Goal: Task Accomplishment & Management: Use online tool/utility

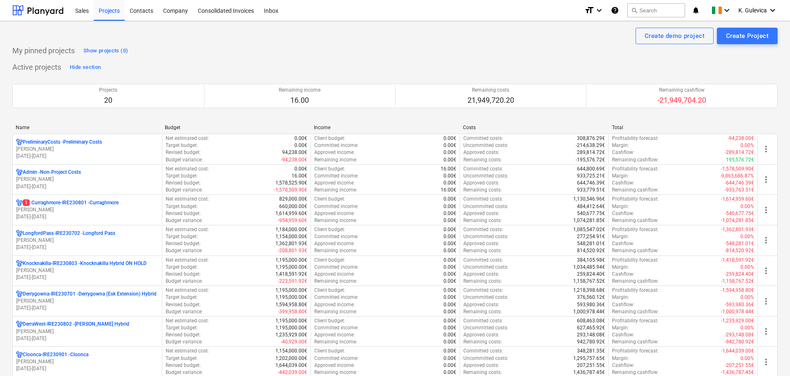
click at [107, 206] on p "1 Curraghmore-IRE230801 - [GEOGRAPHIC_DATA]" at bounding box center [71, 202] width 96 height 7
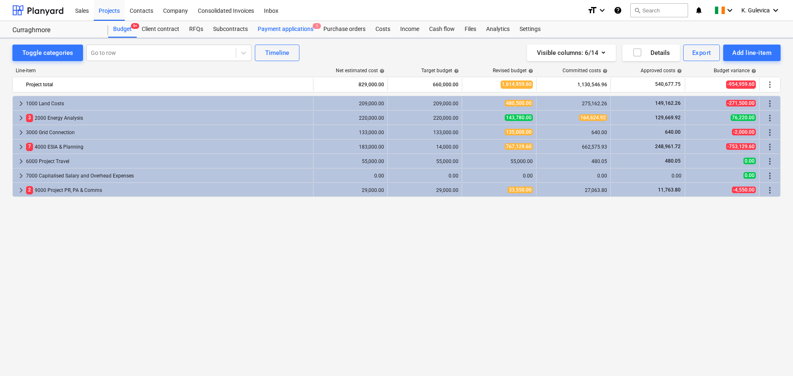
click at [266, 28] on div "Payment applications 1" at bounding box center [286, 29] width 66 height 17
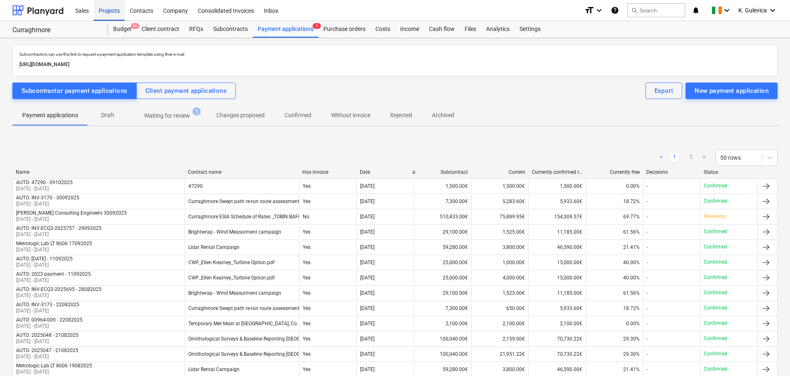
click at [106, 11] on div "Projects" at bounding box center [109, 10] width 31 height 21
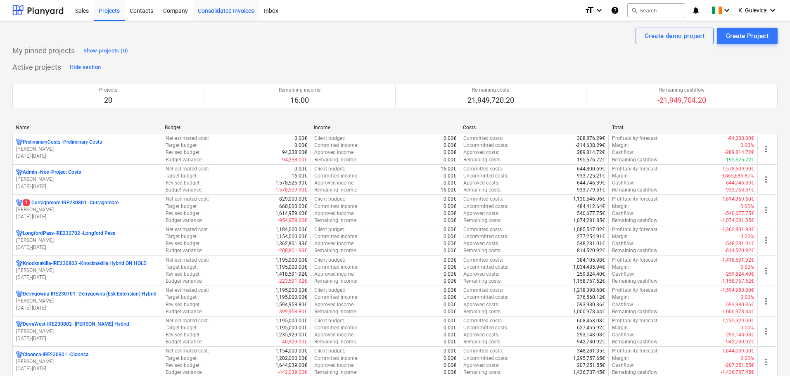
click at [224, 8] on div "Consolidated Invoices" at bounding box center [226, 10] width 66 height 21
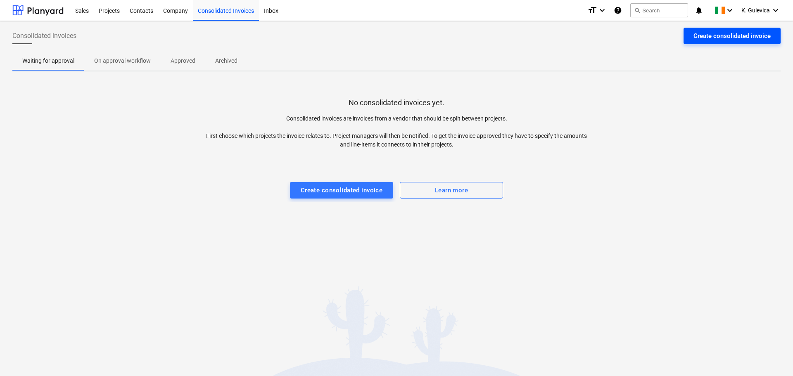
click at [729, 37] on div "Create consolidated invoice" at bounding box center [731, 36] width 77 height 11
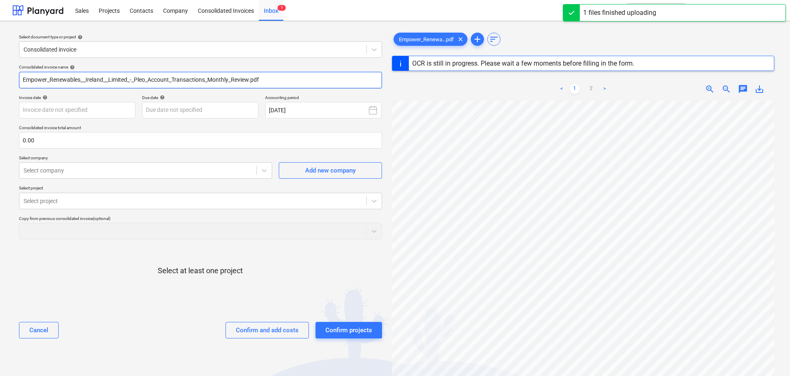
drag, startPoint x: 253, startPoint y: 76, endPoint x: -21, endPoint y: 76, distance: 274.9
click at [0, 76] on html "Sales Projects Contacts Company Consolidated Invoices Inbox 1 format_size keybo…" at bounding box center [395, 188] width 790 height 376
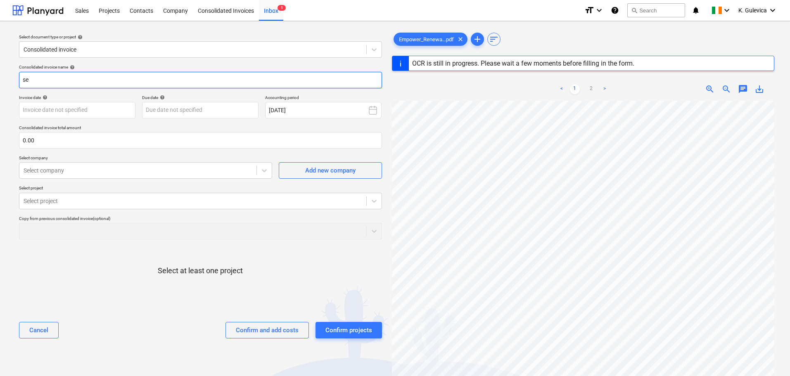
type input "s"
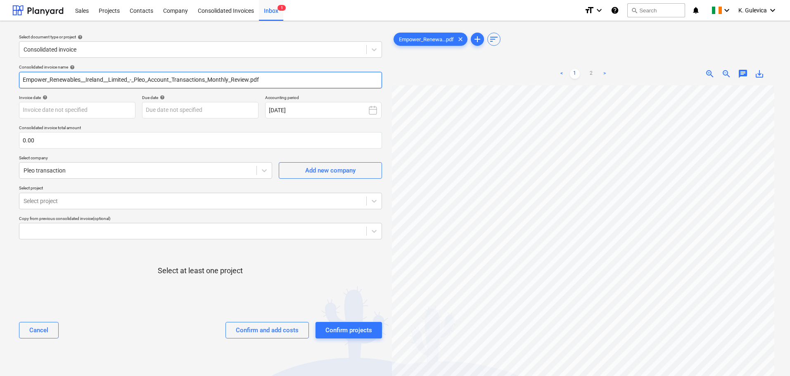
drag, startPoint x: 265, startPoint y: 80, endPoint x: -2, endPoint y: 80, distance: 267.5
click at [0, 80] on html "Sales Projects Contacts Company Consolidated Invoices Inbox 1 format_size keybo…" at bounding box center [395, 188] width 790 height 376
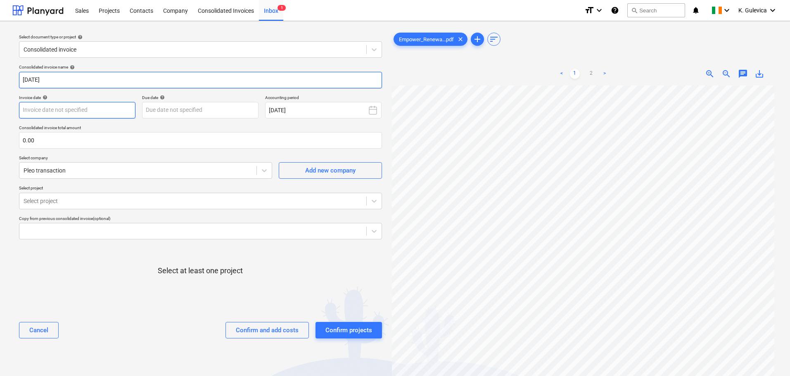
type input "[DATE]"
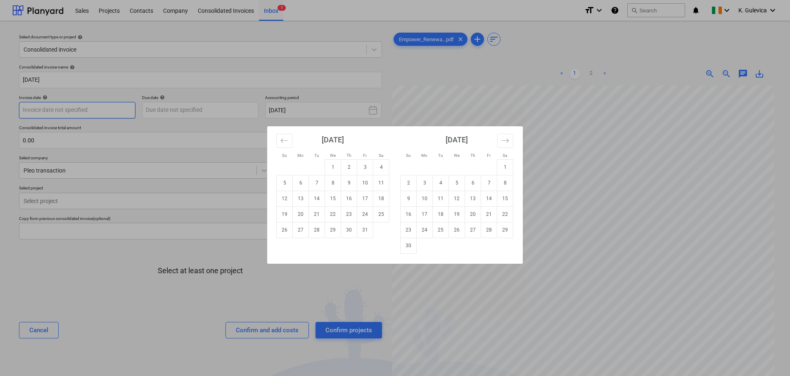
click at [116, 114] on body "Sales Projects Contacts Company Consolidated Invoices Inbox 1 format_size keybo…" at bounding box center [395, 188] width 790 height 376
click at [283, 142] on icon "Move backward to switch to the previous month." at bounding box center [284, 141] width 8 height 8
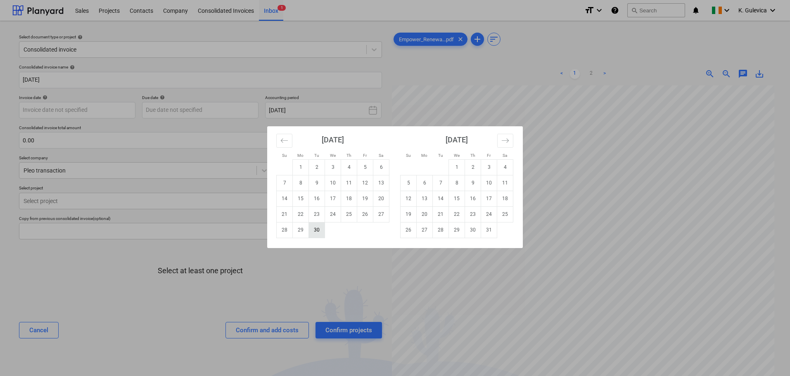
drag, startPoint x: 322, startPoint y: 236, endPoint x: 306, endPoint y: 215, distance: 25.7
click at [322, 234] on td "30" at bounding box center [317, 230] width 16 height 16
type input "[DATE]"
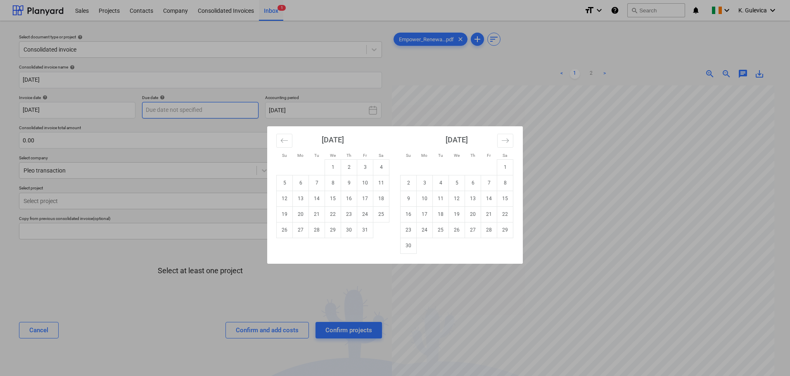
click at [216, 110] on body "Sales Projects Contacts Company Consolidated Invoices Inbox 1 format_size keybo…" at bounding box center [395, 188] width 790 height 376
drag, startPoint x: 287, startPoint y: 141, endPoint x: 305, endPoint y: 158, distance: 25.4
click at [286, 142] on icon "Move backward to switch to the previous month." at bounding box center [284, 141] width 8 height 8
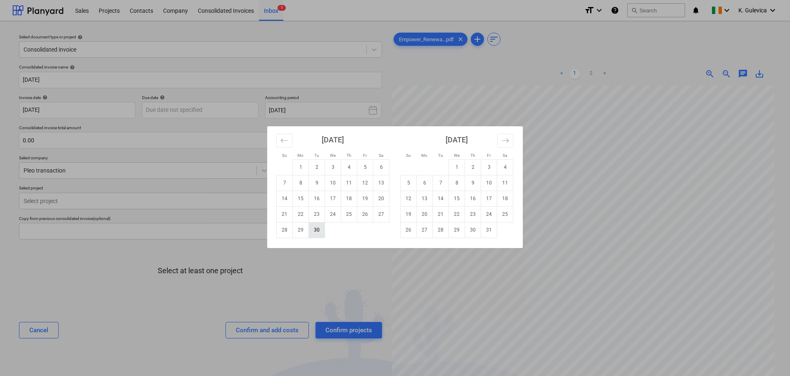
click at [320, 232] on td "30" at bounding box center [317, 230] width 16 height 16
type input "[DATE]"
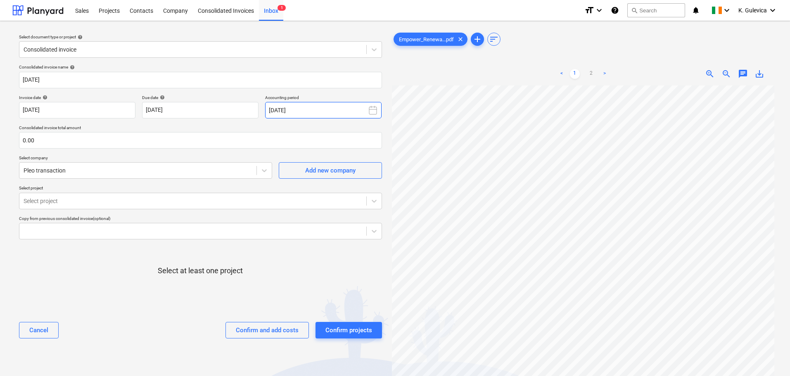
click at [290, 108] on button "[DATE]" at bounding box center [323, 110] width 116 height 17
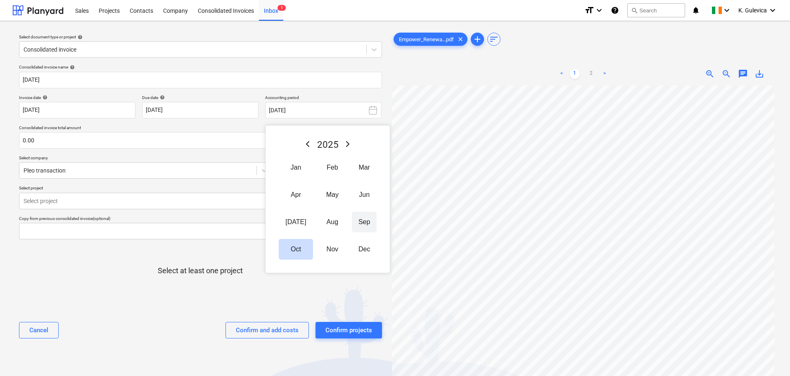
click at [356, 220] on button "Sep" at bounding box center [364, 222] width 25 height 21
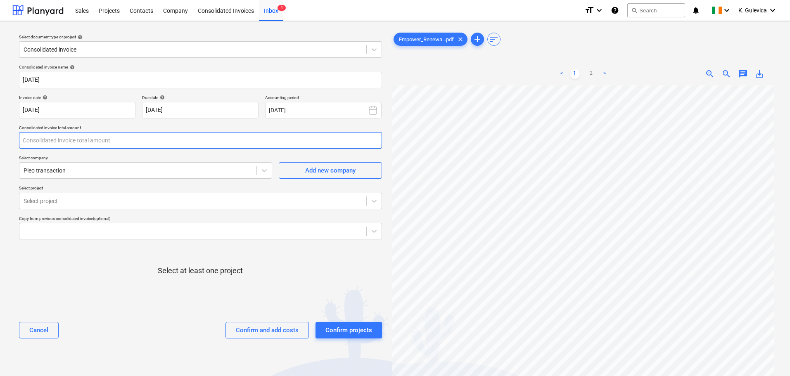
click at [45, 143] on input "text" at bounding box center [200, 140] width 363 height 17
type input "1,064.95"
click at [109, 201] on div at bounding box center [193, 201] width 338 height 8
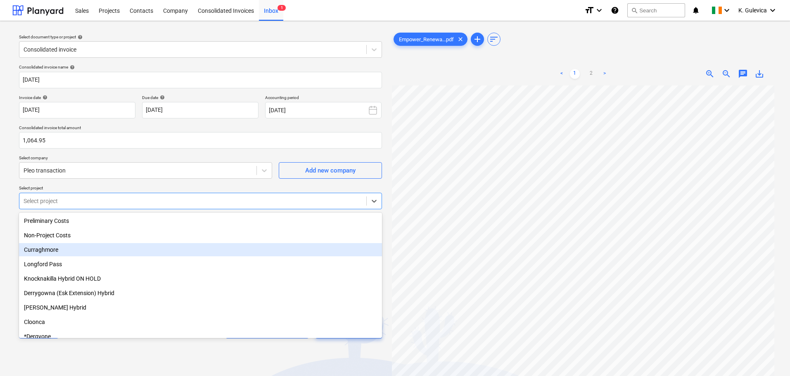
click at [47, 251] on div "Curraghmore" at bounding box center [200, 249] width 363 height 13
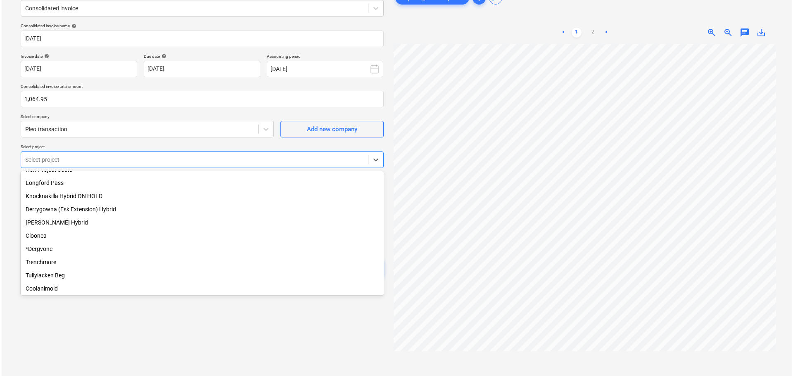
scroll to position [14, 0]
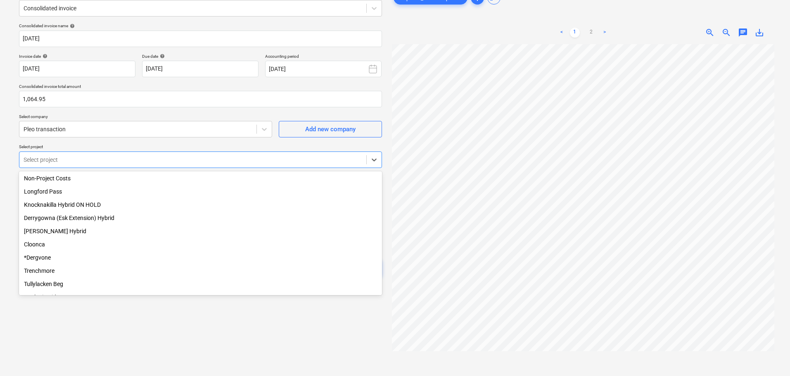
click at [52, 232] on div "[PERSON_NAME] Hybrid" at bounding box center [200, 231] width 363 height 13
click at [41, 220] on div "Derrygowna (Esk Extension) Hybrid" at bounding box center [200, 217] width 363 height 13
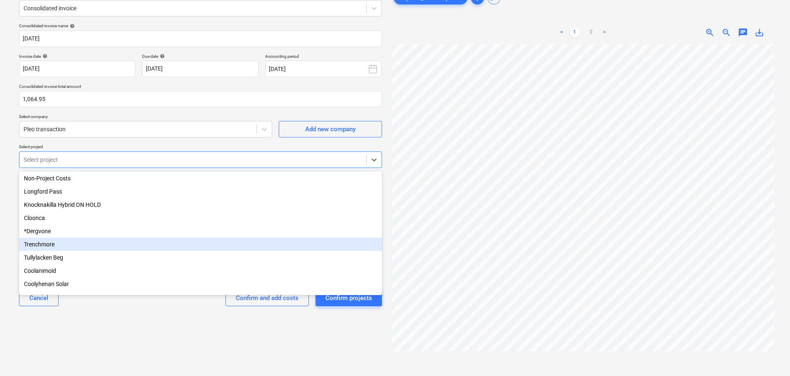
click at [64, 248] on div "Trenchmore" at bounding box center [200, 244] width 363 height 13
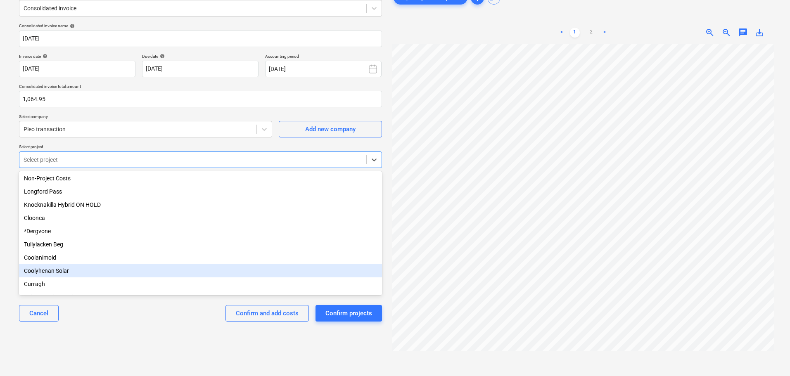
click at [143, 336] on div "Select document type or project help Consolidated invoice Consolidated invoice …" at bounding box center [200, 193] width 376 height 414
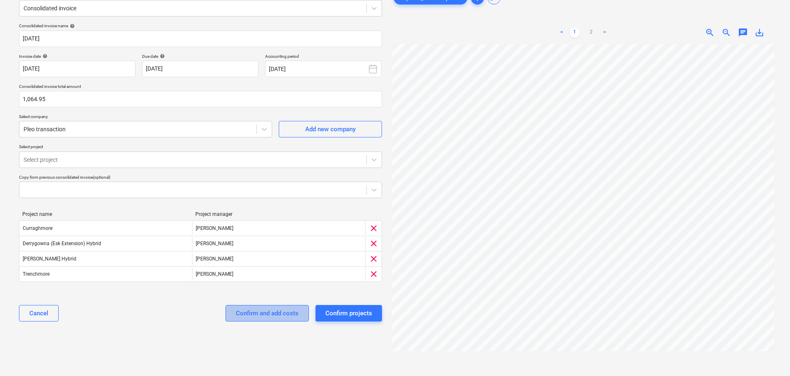
click at [274, 315] on div "Confirm and add costs" at bounding box center [267, 313] width 63 height 11
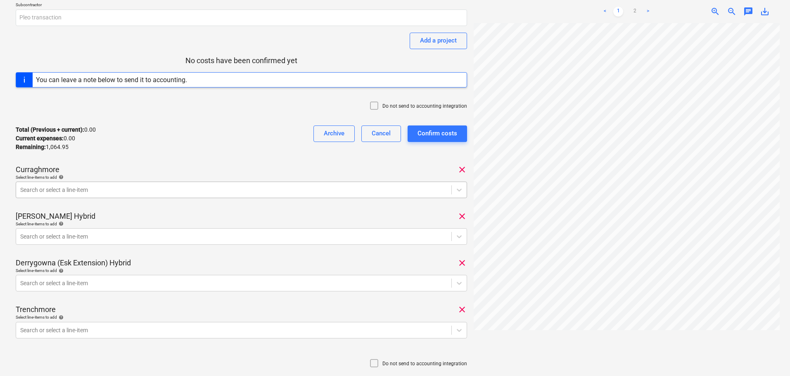
scroll to position [83, 0]
click at [97, 191] on div at bounding box center [233, 189] width 427 height 8
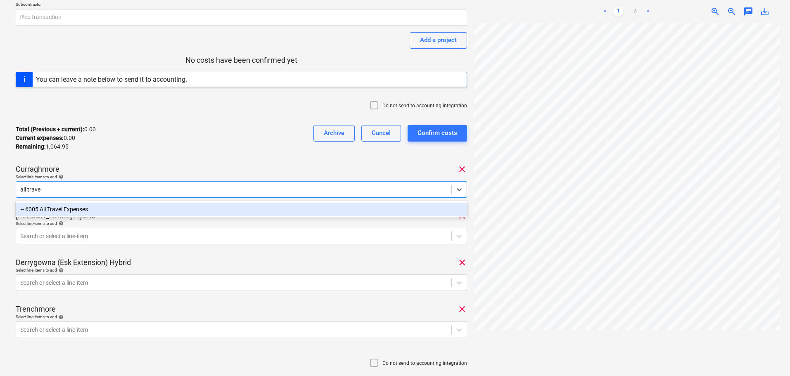
type input "all travel"
click at [100, 207] on div "-- 6005 All Travel Expenses" at bounding box center [241, 209] width 451 height 13
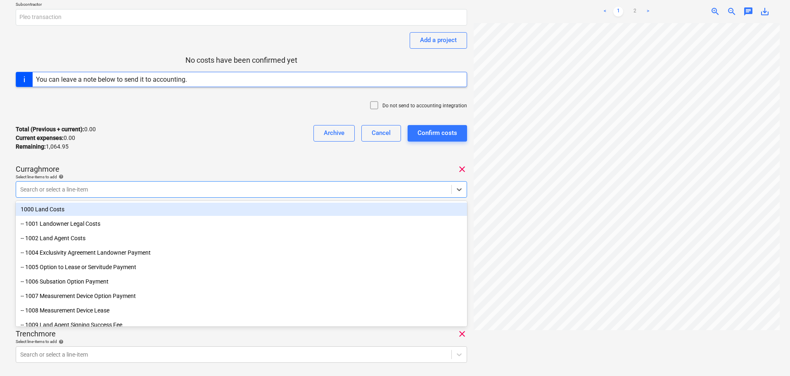
click at [147, 159] on div "[DATE] Consolidated invoice total amount 1,064.95 Subcontractor Pleo transactio…" at bounding box center [241, 194] width 451 height 492
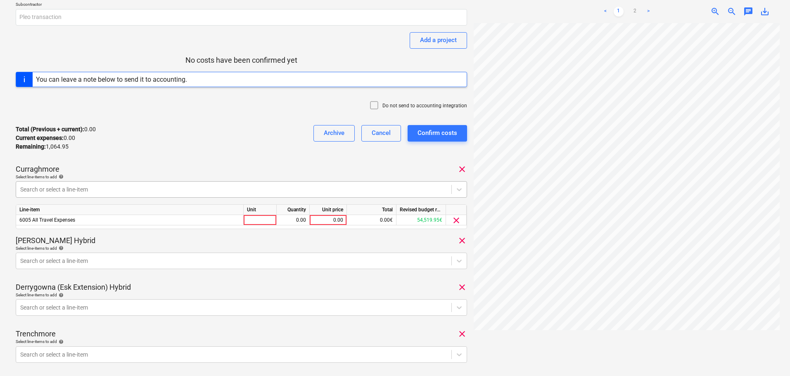
click at [148, 187] on div at bounding box center [233, 189] width 427 height 8
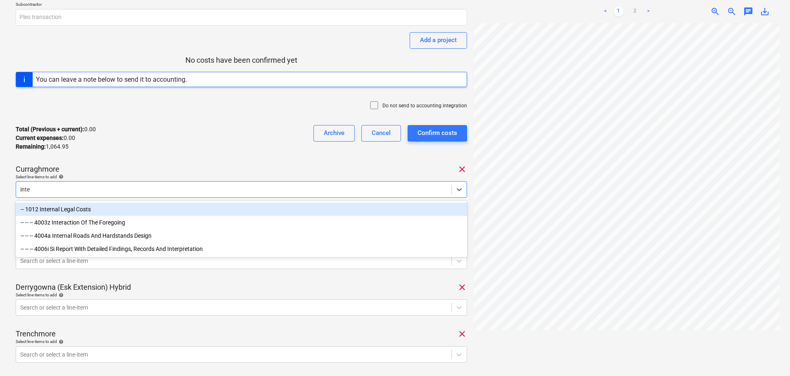
type input "inter"
click at [96, 208] on div "-- 1012 Internal Legal Costs" at bounding box center [241, 209] width 451 height 13
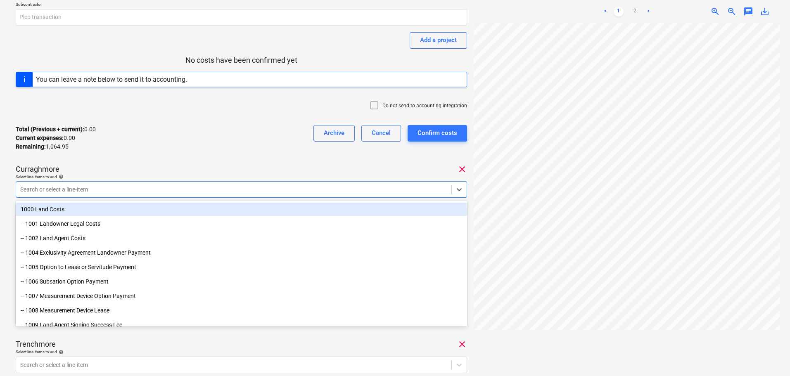
click at [124, 158] on div "[DATE] Consolidated invoice total amount 1,064.95 Subcontractor Pleo transactio…" at bounding box center [241, 199] width 451 height 502
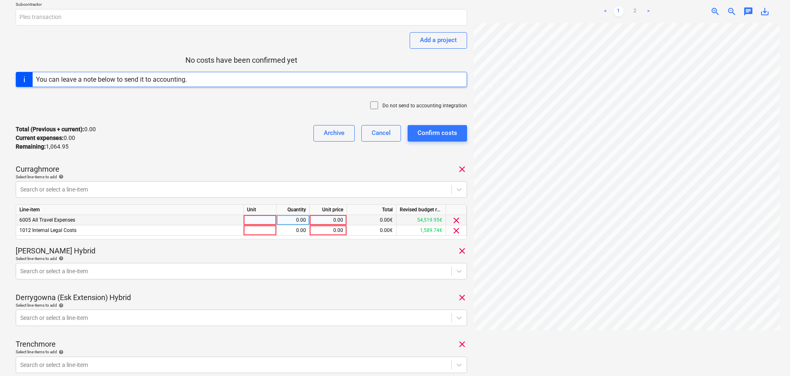
click at [324, 219] on div "0.00" at bounding box center [328, 220] width 30 height 10
type input "7.75"
click at [323, 228] on div "0.00" at bounding box center [328, 230] width 30 height 10
type input "500"
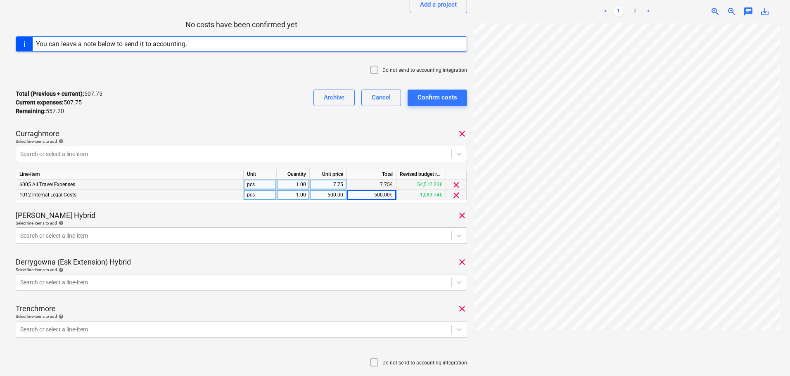
click at [147, 258] on body "Sales Projects Contacts Company Consolidated Invoices 1 Inbox format_size keybo…" at bounding box center [395, 70] width 790 height 376
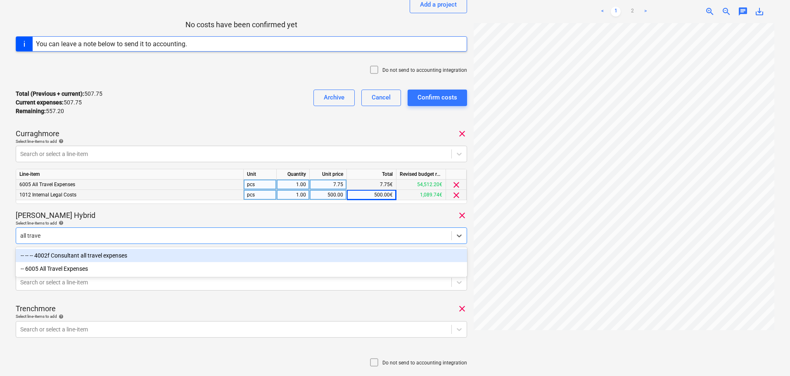
type input "all travel"
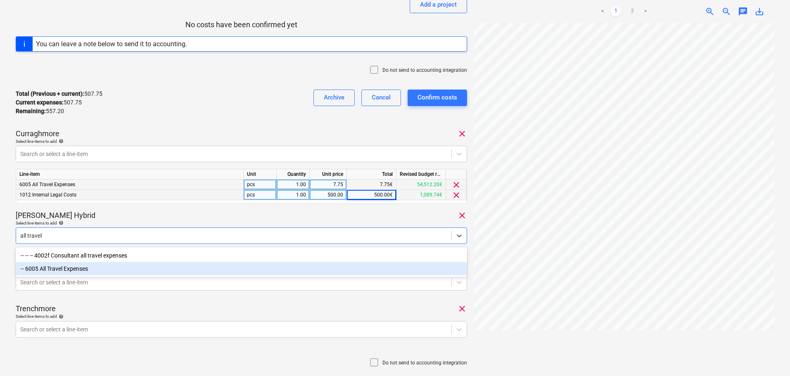
click at [116, 272] on div "-- 6005 All Travel Expenses" at bounding box center [241, 268] width 451 height 13
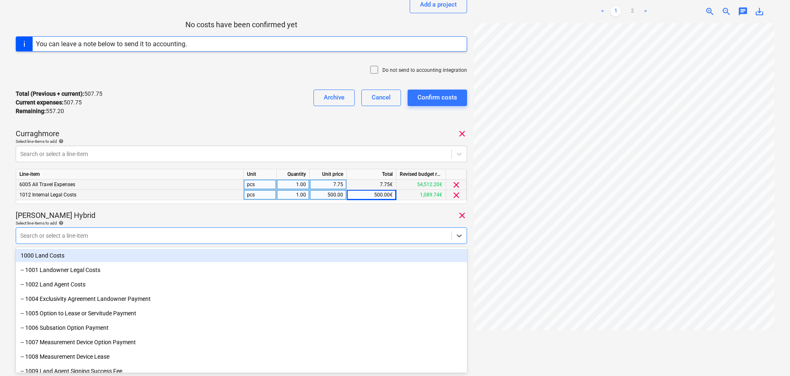
click at [166, 212] on div "[PERSON_NAME] Hybrid clear" at bounding box center [241, 216] width 451 height 10
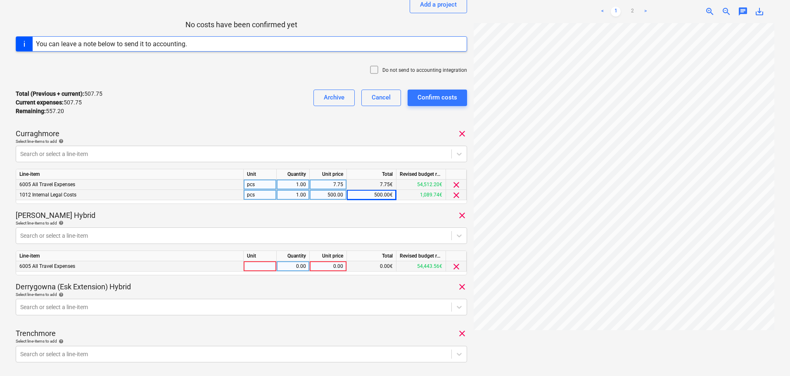
click at [327, 263] on div "0.00" at bounding box center [328, 266] width 30 height 10
type input "407.47"
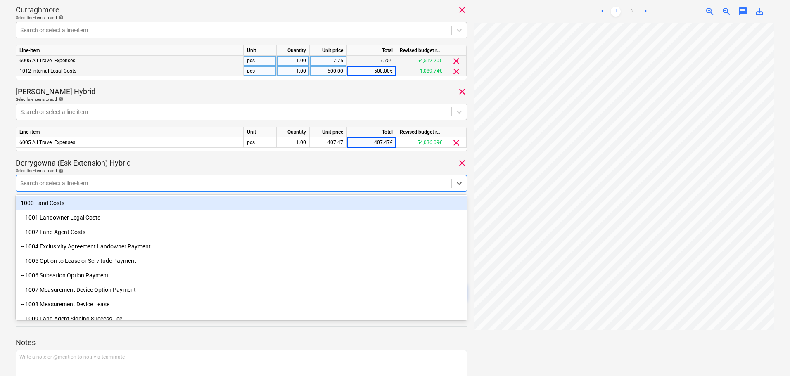
click at [161, 186] on div at bounding box center [233, 183] width 427 height 8
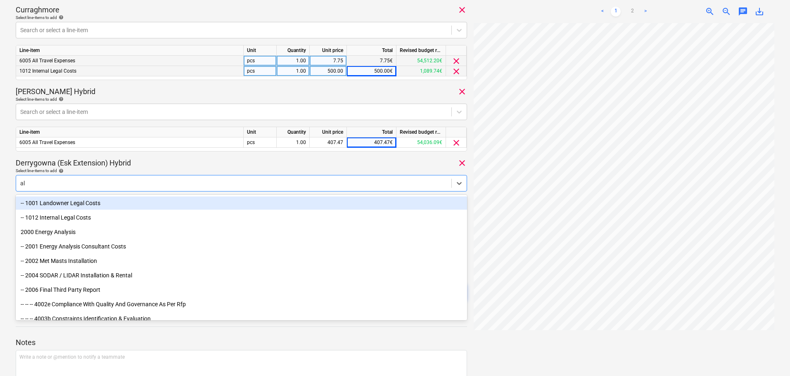
type input "all"
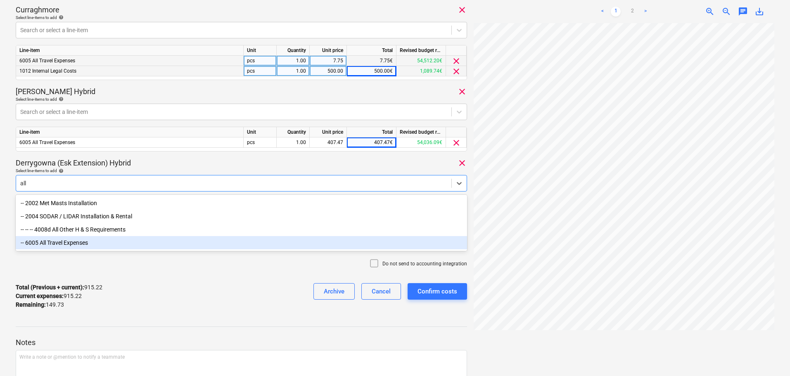
click at [78, 241] on div "-- 6005 All Travel Expenses" at bounding box center [241, 242] width 451 height 13
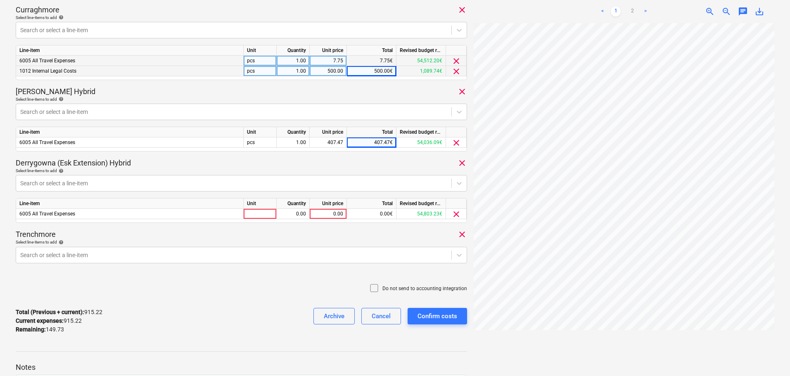
click at [194, 163] on div "Derrygowna (Esk Extension) Hybrid clear" at bounding box center [241, 163] width 451 height 10
click at [322, 214] on div "0.00" at bounding box center [328, 214] width 30 height 10
type input "10.50"
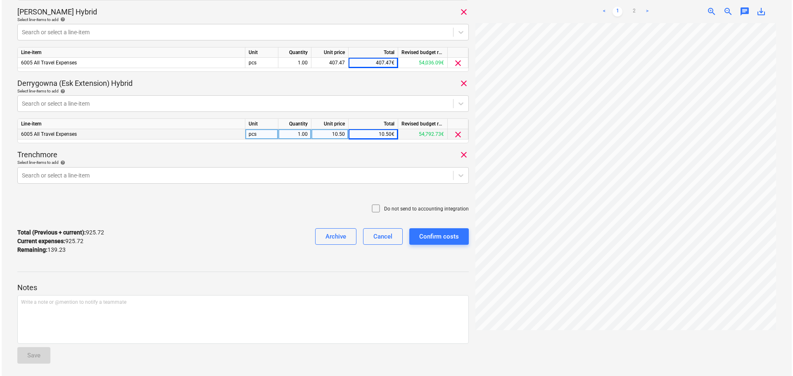
scroll to position [326, 0]
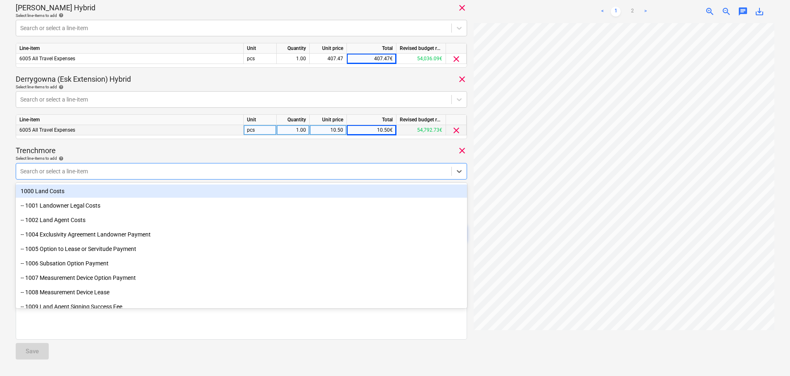
click at [186, 171] on div at bounding box center [233, 171] width 427 height 8
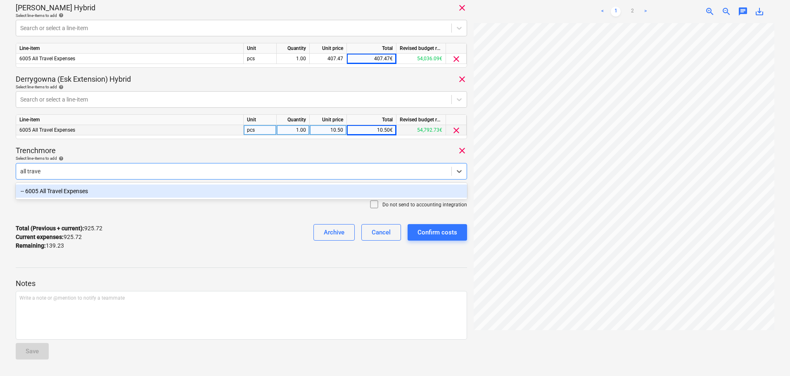
type input "all travel"
click at [177, 191] on div "-- 6005 All Travel Expenses" at bounding box center [241, 191] width 451 height 13
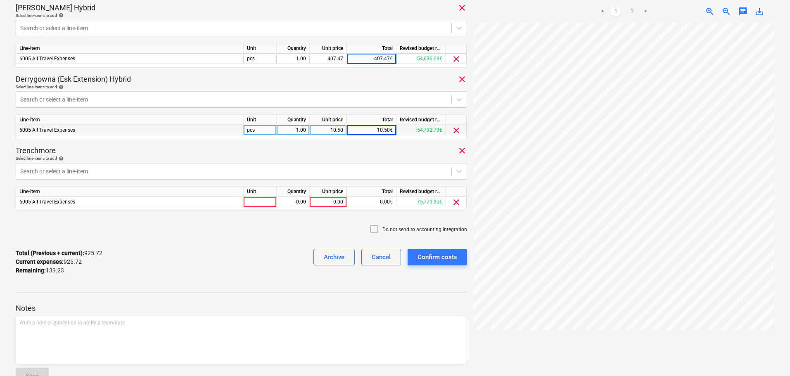
drag, startPoint x: 226, startPoint y: 149, endPoint x: 238, endPoint y: 158, distance: 15.1
click at [227, 150] on div "Trenchmore clear" at bounding box center [241, 151] width 451 height 10
click at [321, 201] on div "0.00" at bounding box center [328, 202] width 30 height 10
type input "139.23"
click at [376, 228] on icon at bounding box center [374, 229] width 10 height 10
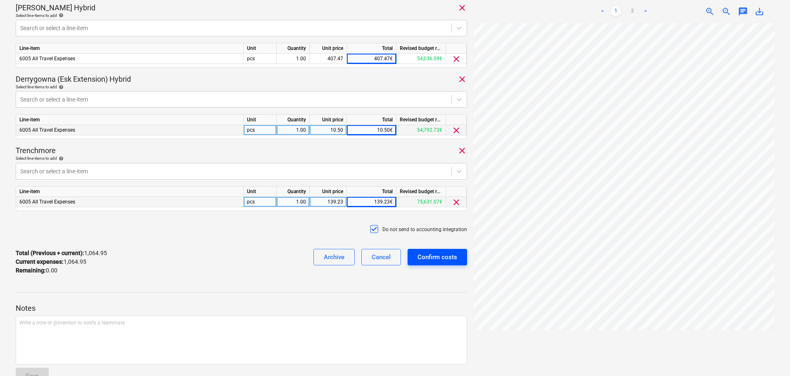
click at [444, 257] on div "Confirm costs" at bounding box center [437, 257] width 40 height 11
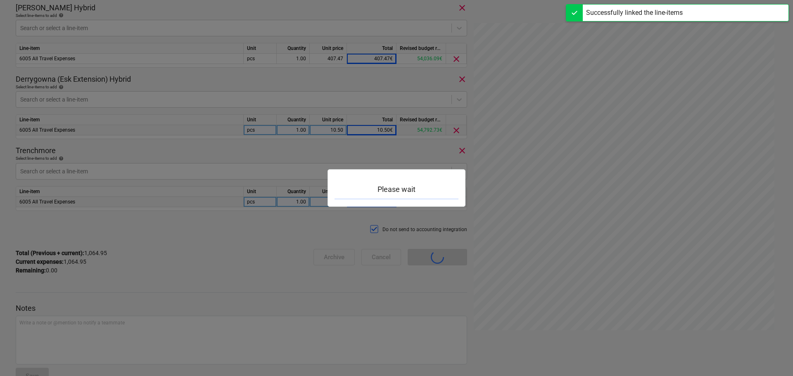
scroll to position [72, 0]
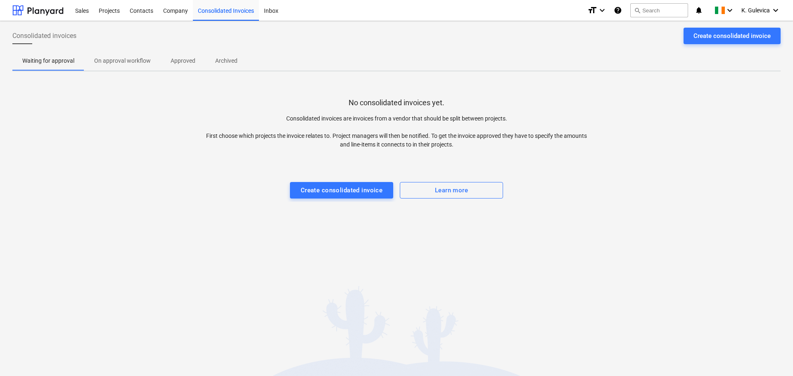
click at [185, 63] on p "Approved" at bounding box center [182, 61] width 25 height 9
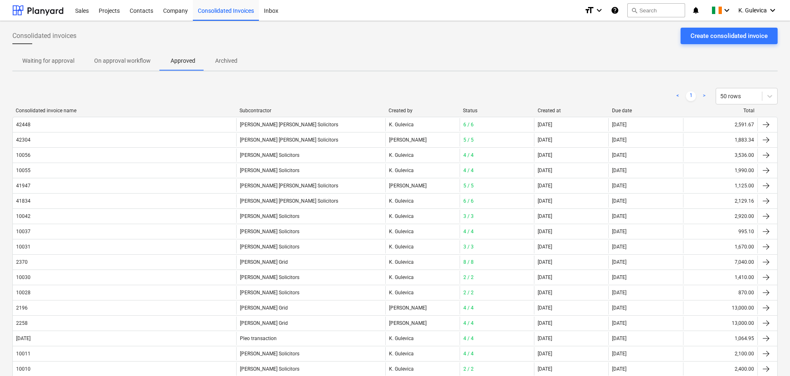
click at [550, 113] on div "Created at" at bounding box center [571, 111] width 68 height 6
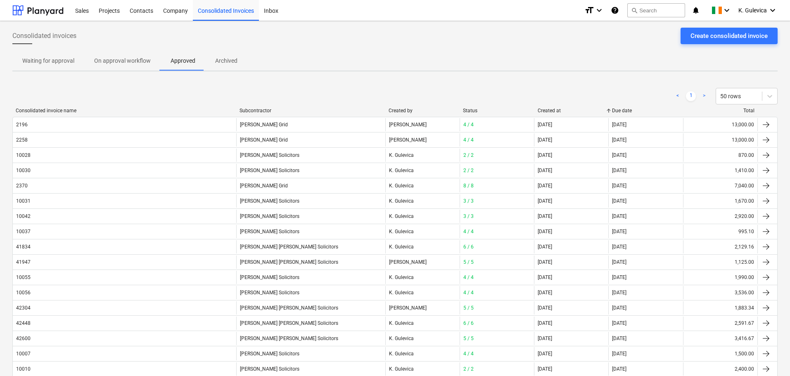
click at [549, 111] on div "Created at" at bounding box center [571, 111] width 68 height 6
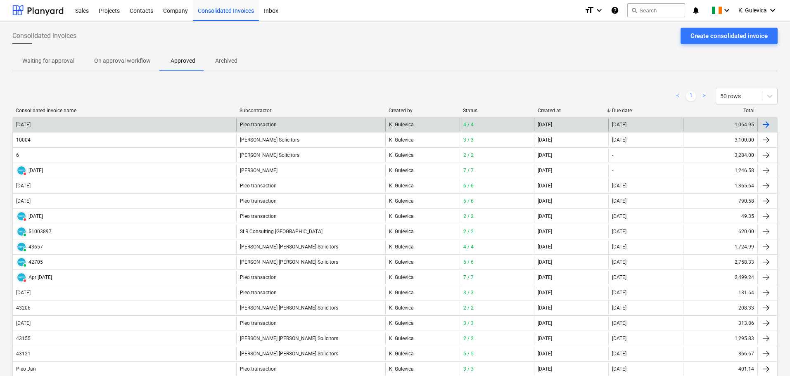
click at [186, 123] on div "[DATE]" at bounding box center [124, 124] width 223 height 13
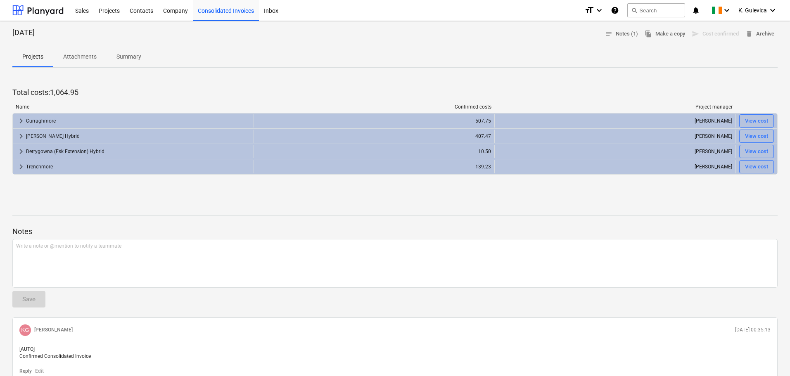
click at [127, 59] on p "Summary" at bounding box center [128, 56] width 25 height 9
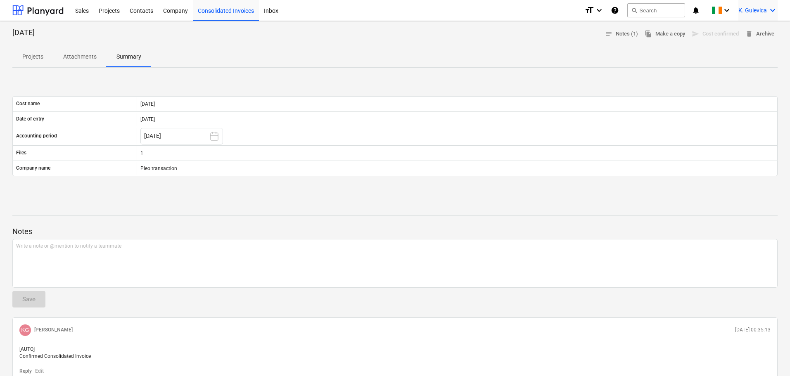
click at [754, 5] on div "K. Gulevica keyboard_arrow_down" at bounding box center [757, 10] width 39 height 21
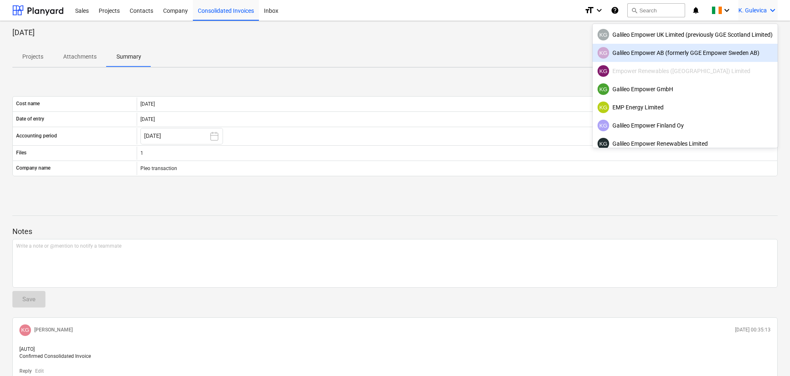
click at [659, 50] on div "KG Galileo Empower AB (formerly GGE Empower Sweden AB)" at bounding box center [684, 53] width 175 height 12
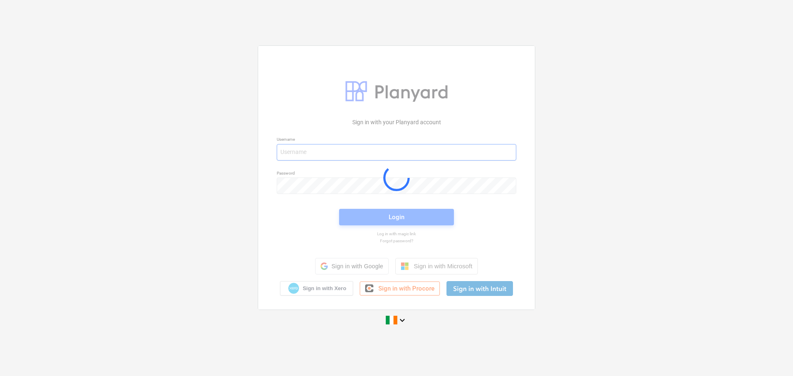
type input "[EMAIL_ADDRESS][DOMAIN_NAME]"
